Goal: Use online tool/utility

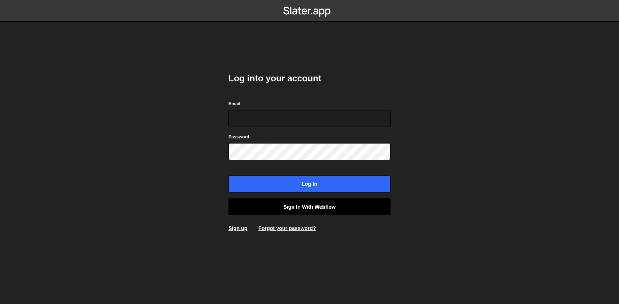
type input "[EMAIL_ADDRESS][DOMAIN_NAME]"
click at [316, 205] on link "Sign in with Webflow" at bounding box center [309, 207] width 162 height 17
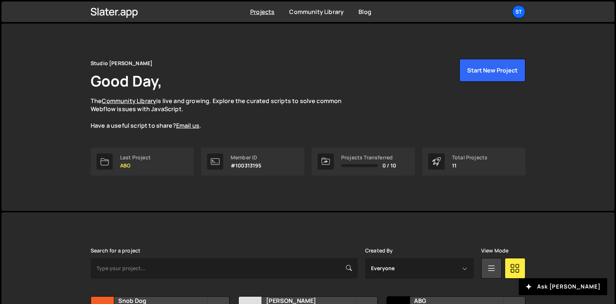
scroll to position [112, 0]
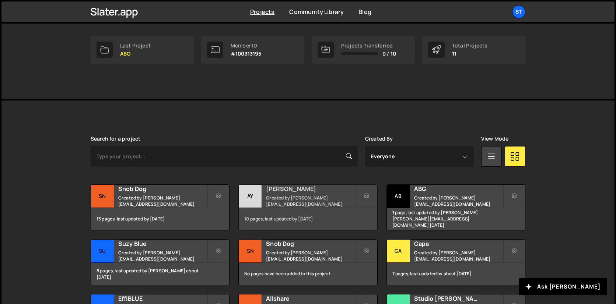
click at [303, 206] on div "Aya Created by lucas@studioelias.fr" at bounding box center [308, 196] width 138 height 23
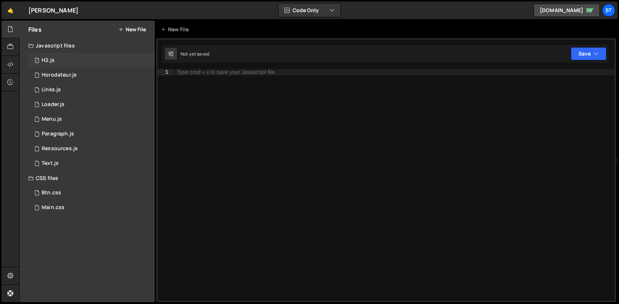
click at [60, 55] on div "1 H2.js 0" at bounding box center [91, 60] width 126 height 15
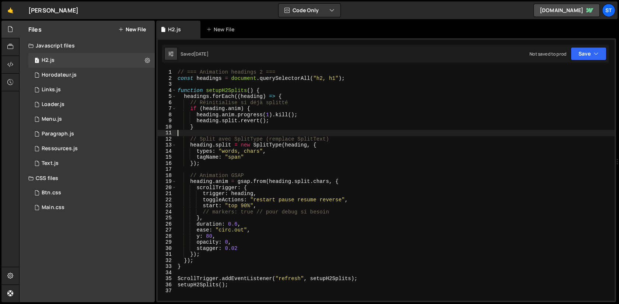
click at [340, 131] on div "// === Animation headings 2 === const headings = document . querySelectorAll ( …" at bounding box center [395, 191] width 438 height 244
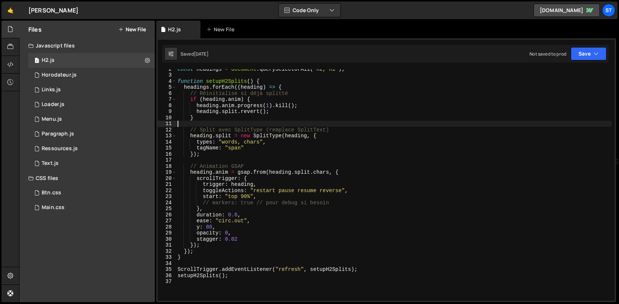
scroll to position [8, 0]
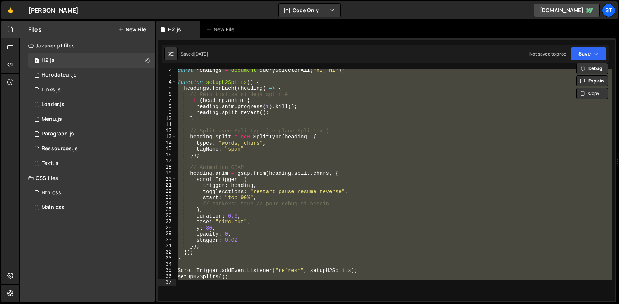
click at [274, 186] on div "const headings = document . querySelectorAll ( "h2, h1" ) ; function setupH2Spl…" at bounding box center [394, 185] width 436 height 232
type textarea "setupH2Splits();"
paste textarea
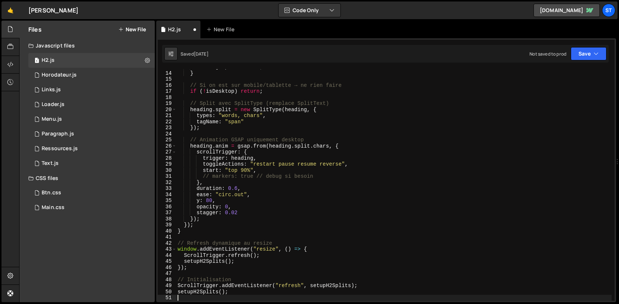
scroll to position [78, 0]
